Goal: Find specific page/section: Find specific page/section

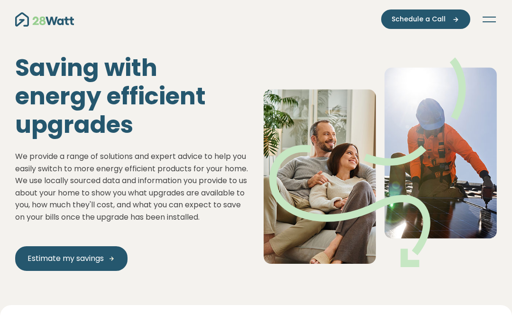
click at [88, 264] on span "Estimate my savings" at bounding box center [65, 258] width 76 height 11
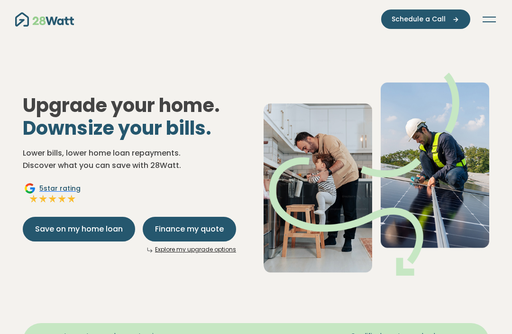
click at [172, 226] on span "Finance my quote" at bounding box center [189, 228] width 69 height 11
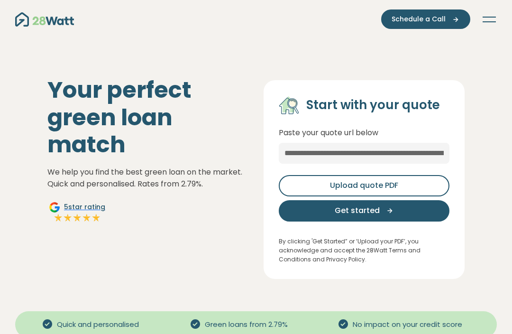
click at [445, 14] on button "Schedule a Call" at bounding box center [425, 18] width 89 height 19
